Goal: Task Accomplishment & Management: Manage account settings

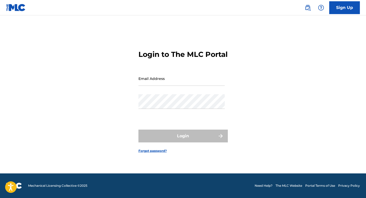
click at [155, 86] on input "Email Address" at bounding box center [182, 78] width 86 height 15
type input "[EMAIL_ADDRESS][DOMAIN_NAME]"
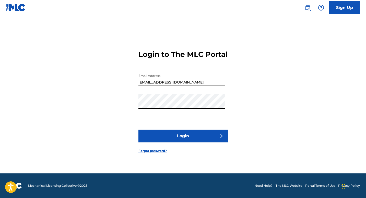
click at [185, 142] on button "Login" at bounding box center [183, 135] width 89 height 13
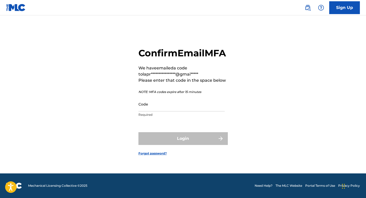
click at [184, 111] on input "Code" at bounding box center [182, 104] width 86 height 15
paste input "750209"
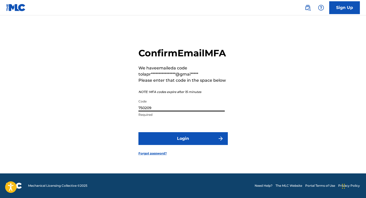
type input "750209"
click at [185, 142] on button "Login" at bounding box center [183, 138] width 89 height 13
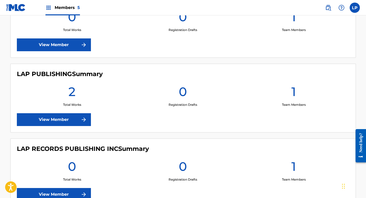
scroll to position [281, 0]
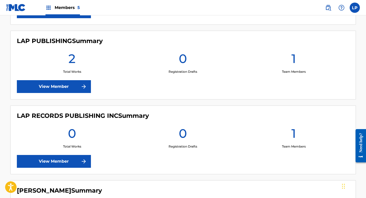
click at [56, 87] on link "View Member" at bounding box center [54, 86] width 74 height 13
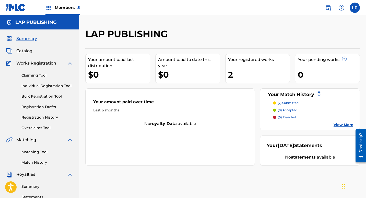
click at [30, 51] on span "Catalog" at bounding box center [24, 51] width 16 height 6
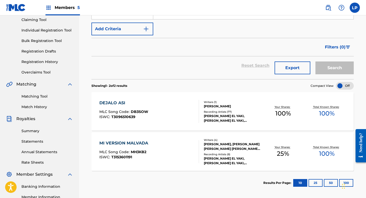
scroll to position [43, 0]
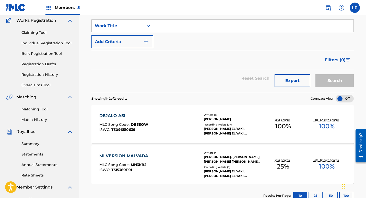
click at [48, 74] on link "Registration History" at bounding box center [47, 74] width 52 height 5
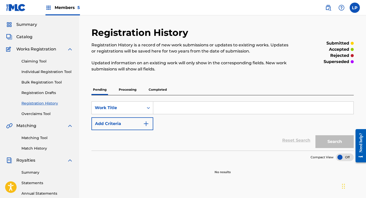
scroll to position [26, 0]
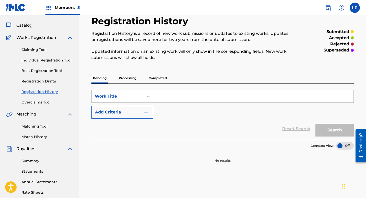
click at [166, 79] on p "Completed" at bounding box center [157, 78] width 21 height 11
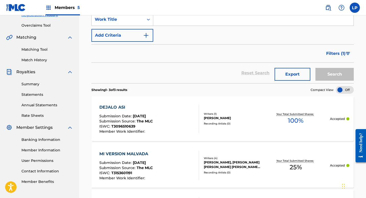
scroll to position [128, 0]
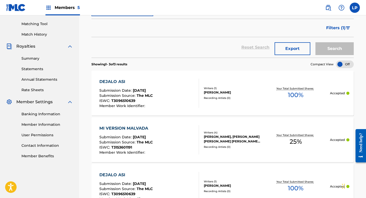
click at [115, 93] on div "Submission Date : [DATE]" at bounding box center [125, 90] width 53 height 5
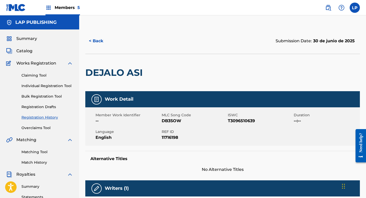
click at [28, 51] on span "Catalog" at bounding box center [24, 51] width 16 height 6
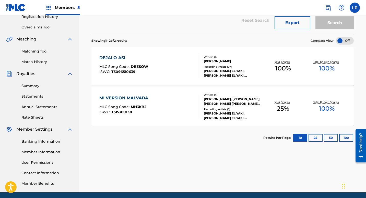
scroll to position [102, 0]
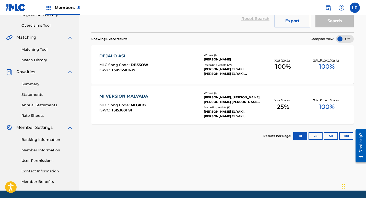
click at [115, 54] on div "DEJALO ASI" at bounding box center [123, 56] width 49 height 6
